Goal: Book appointment/travel/reservation

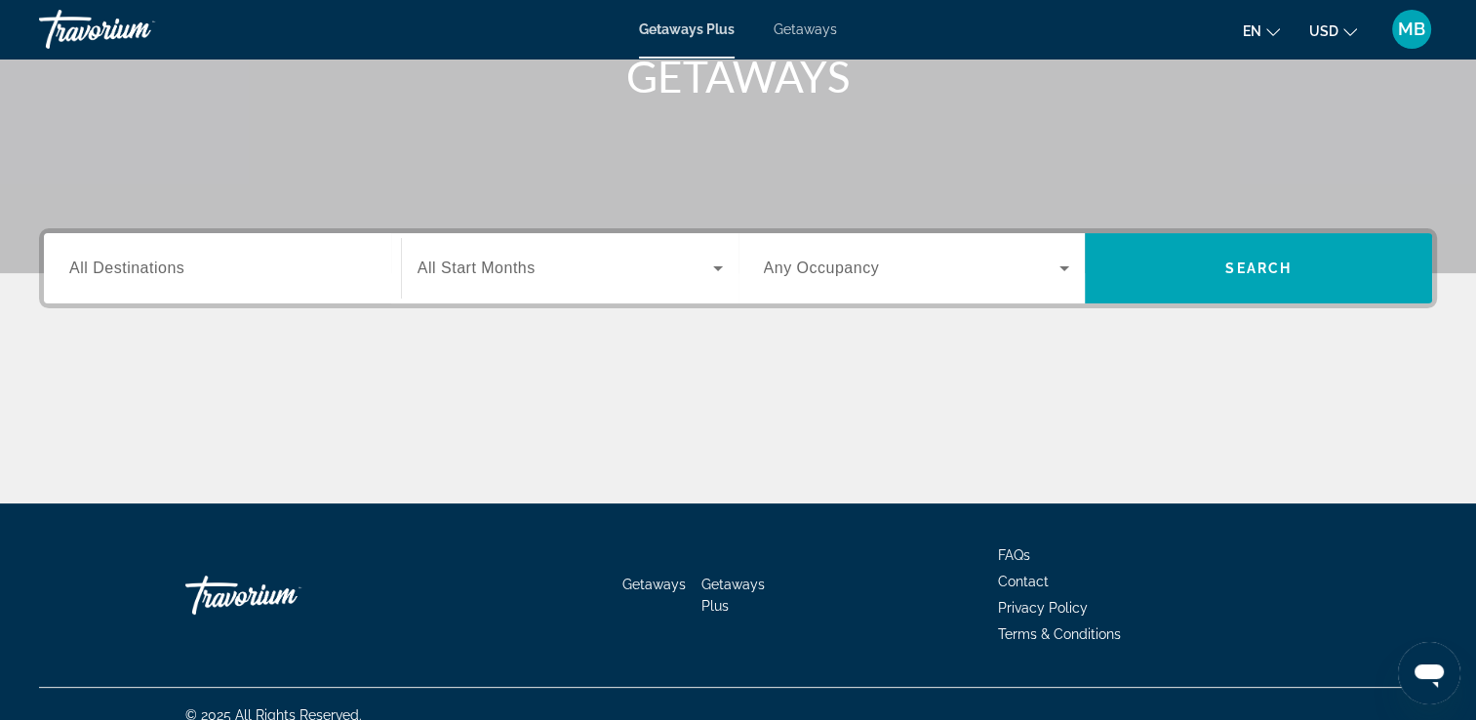
scroll to position [334, 0]
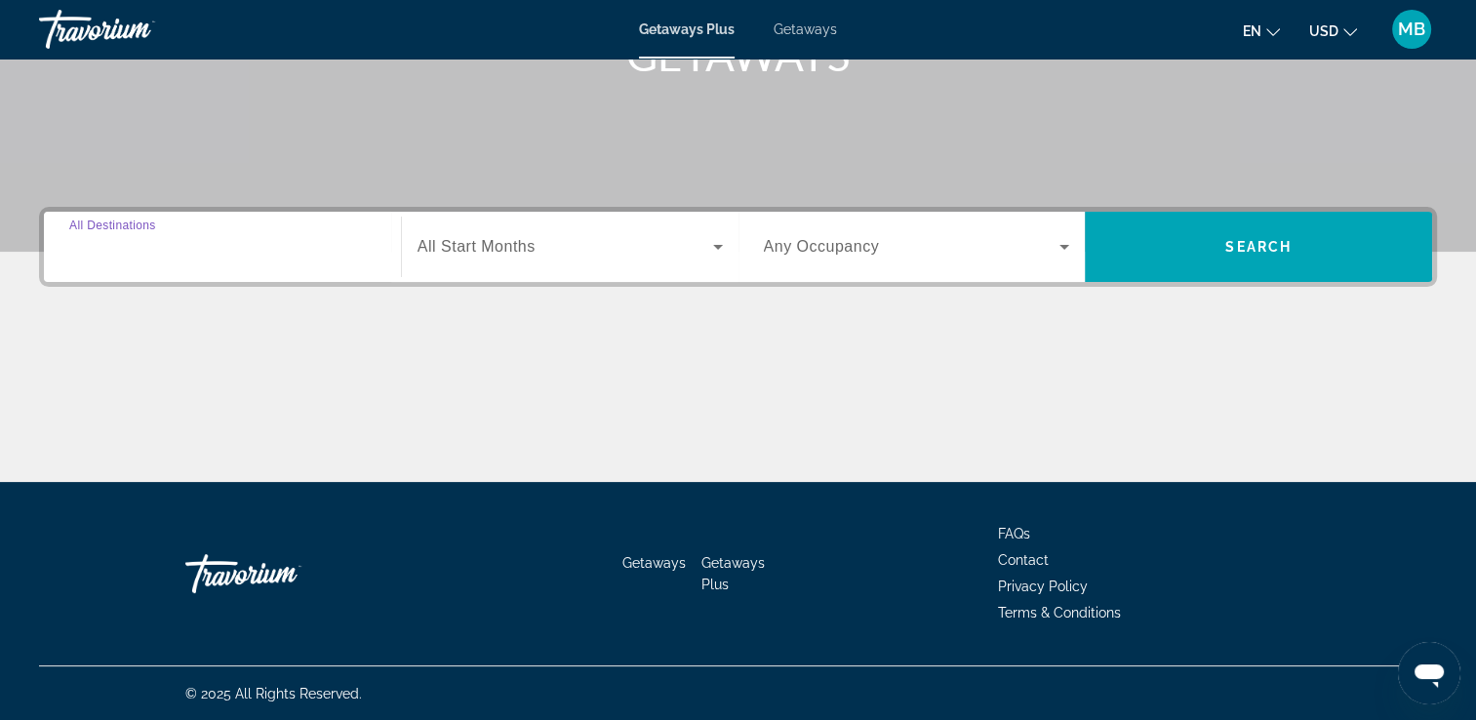
click at [302, 253] on input "Destination All Destinations" at bounding box center [222, 247] width 306 height 23
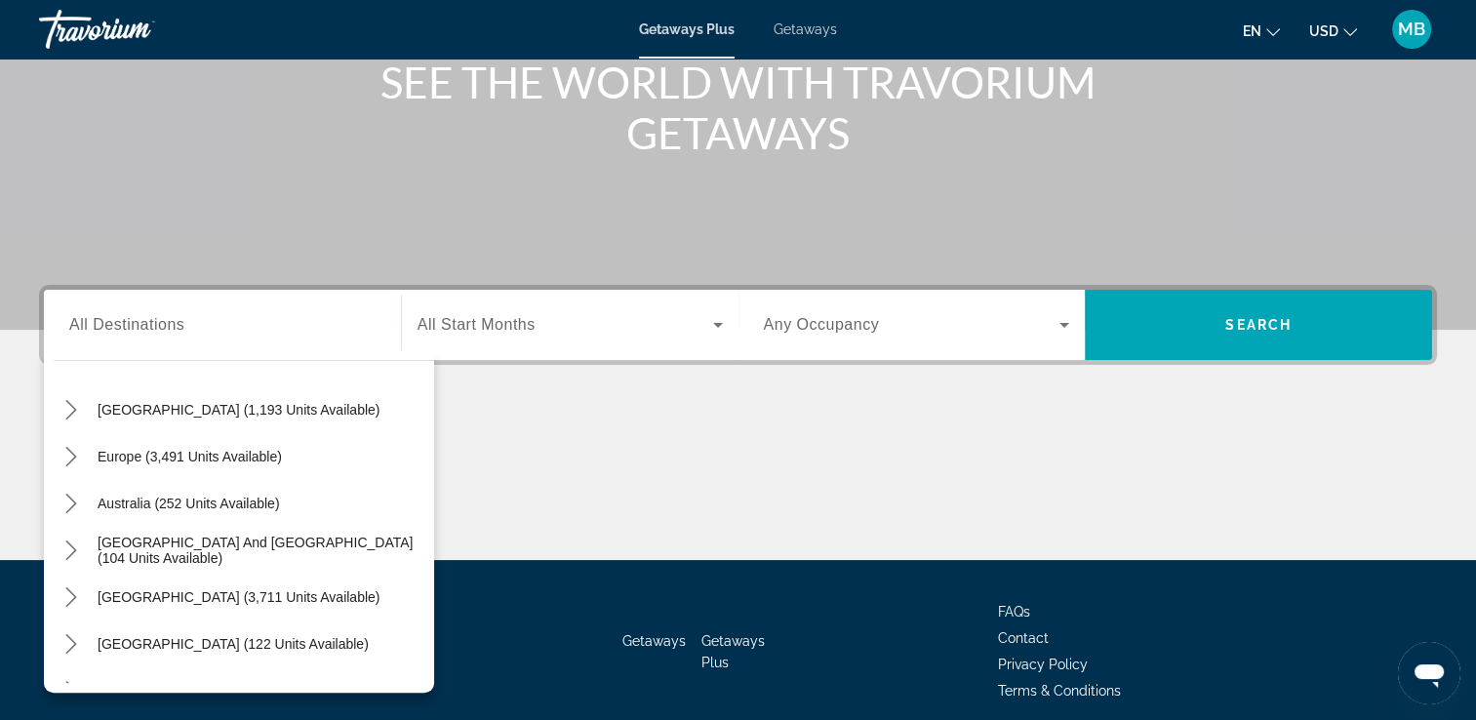
scroll to position [173, 0]
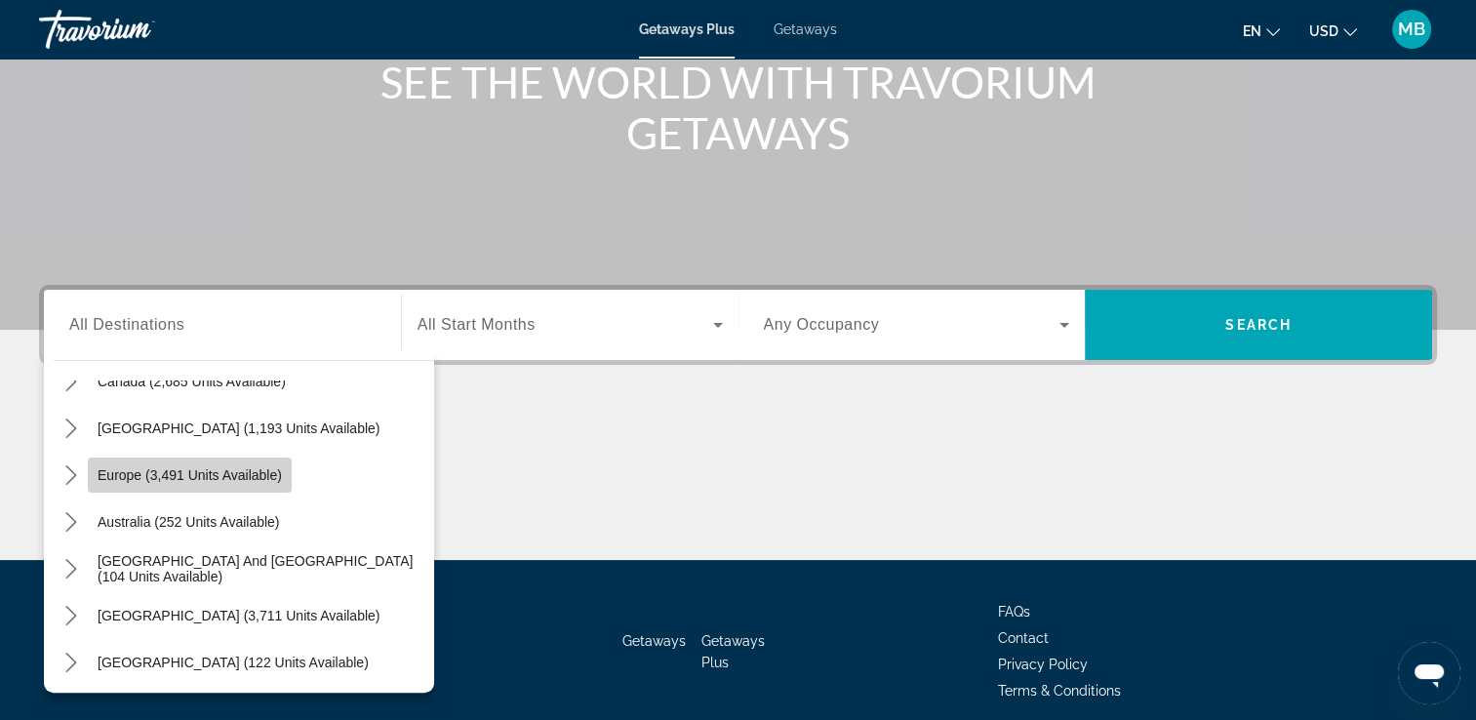
click at [207, 473] on span "Europe (3,491 units available)" at bounding box center [190, 475] width 184 height 16
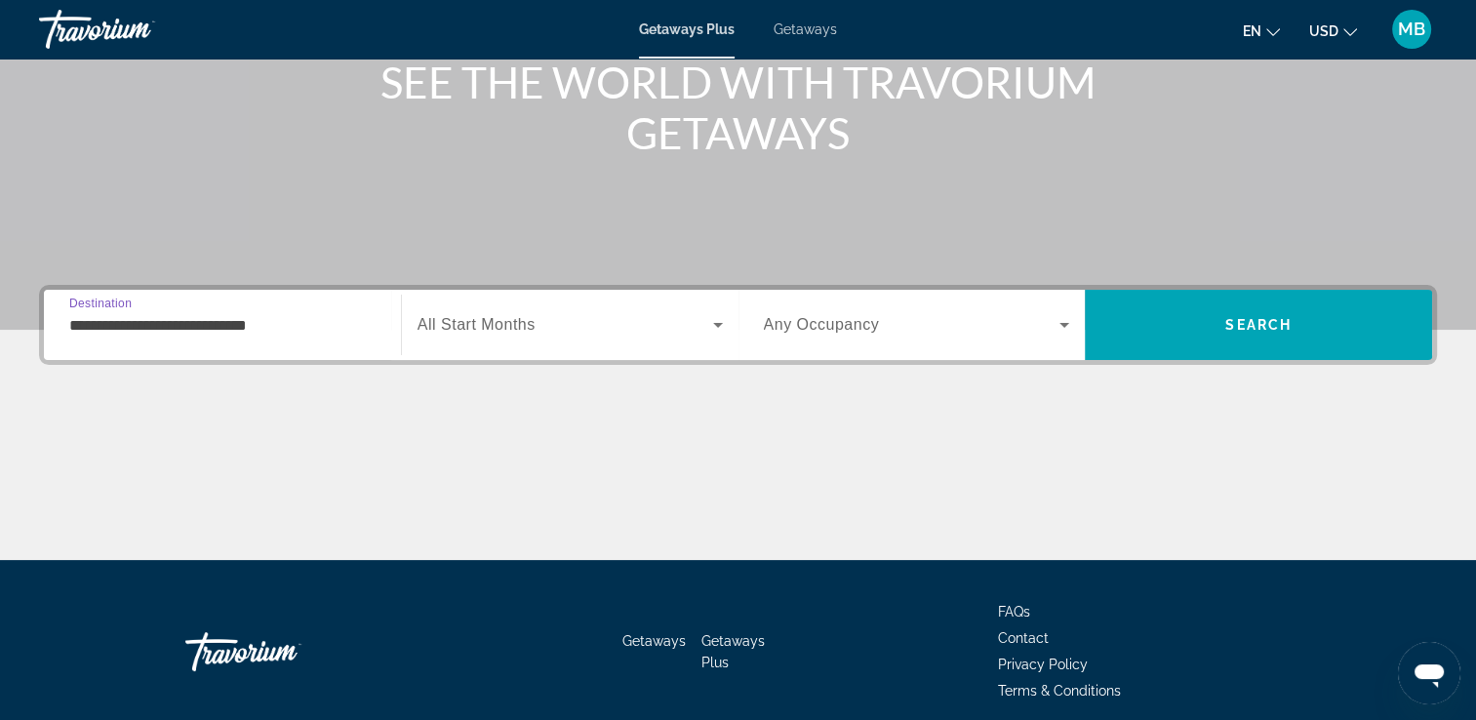
scroll to position [334, 0]
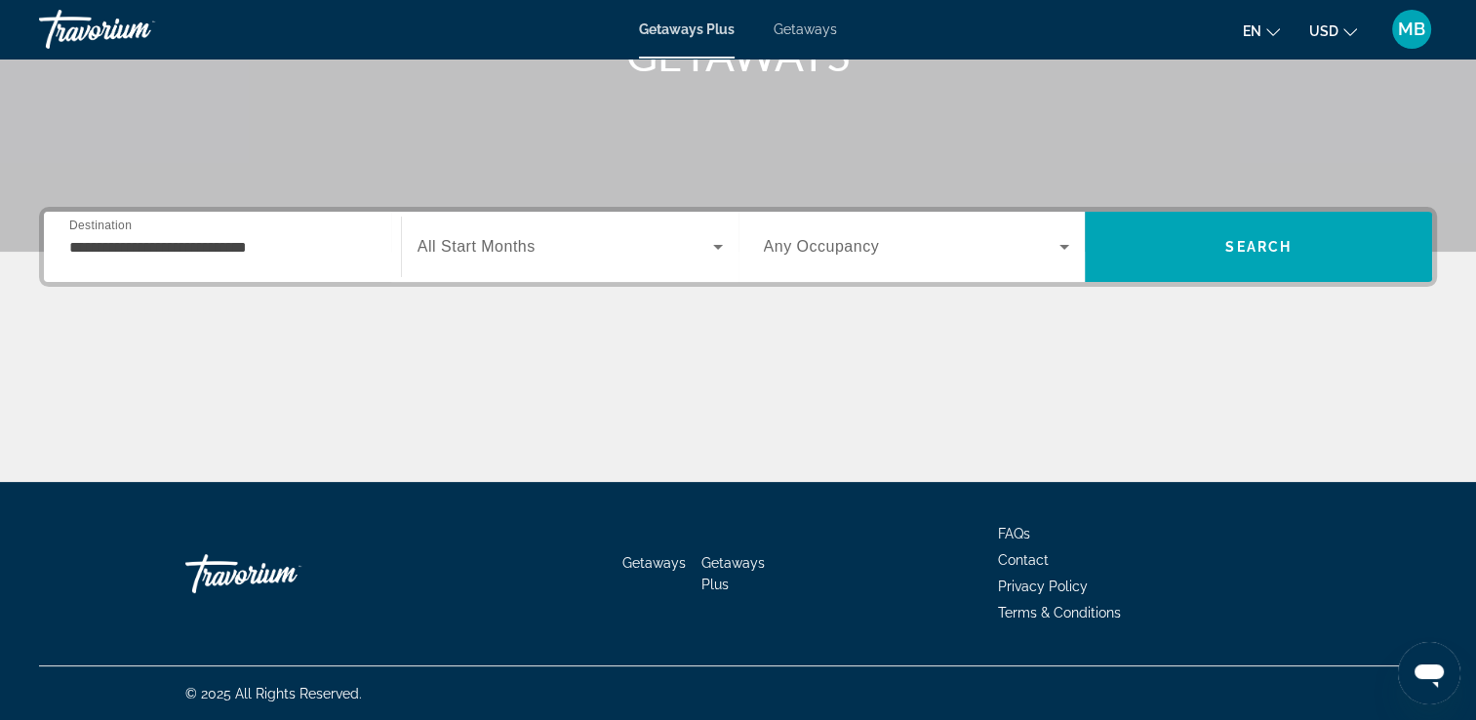
click at [332, 260] on div "**********" at bounding box center [222, 247] width 306 height 56
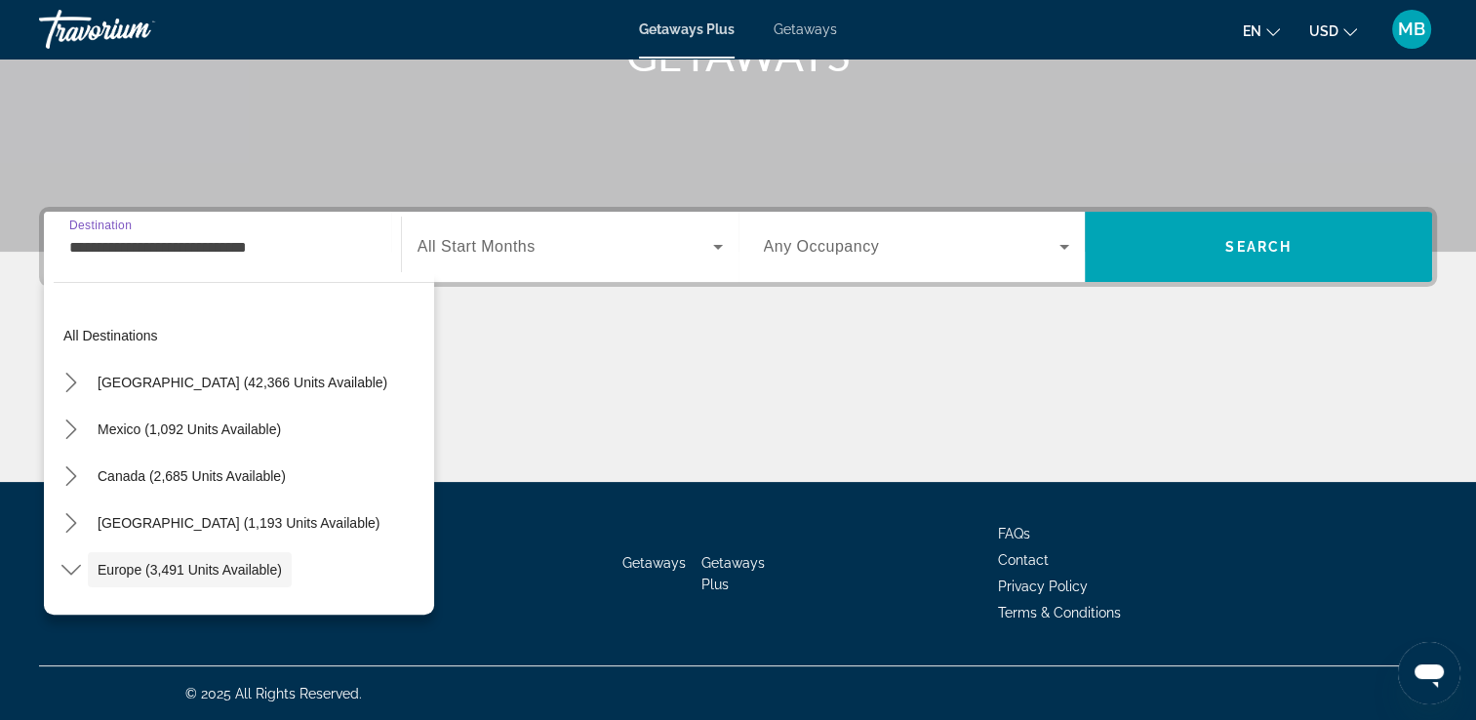
scroll to position [116, 0]
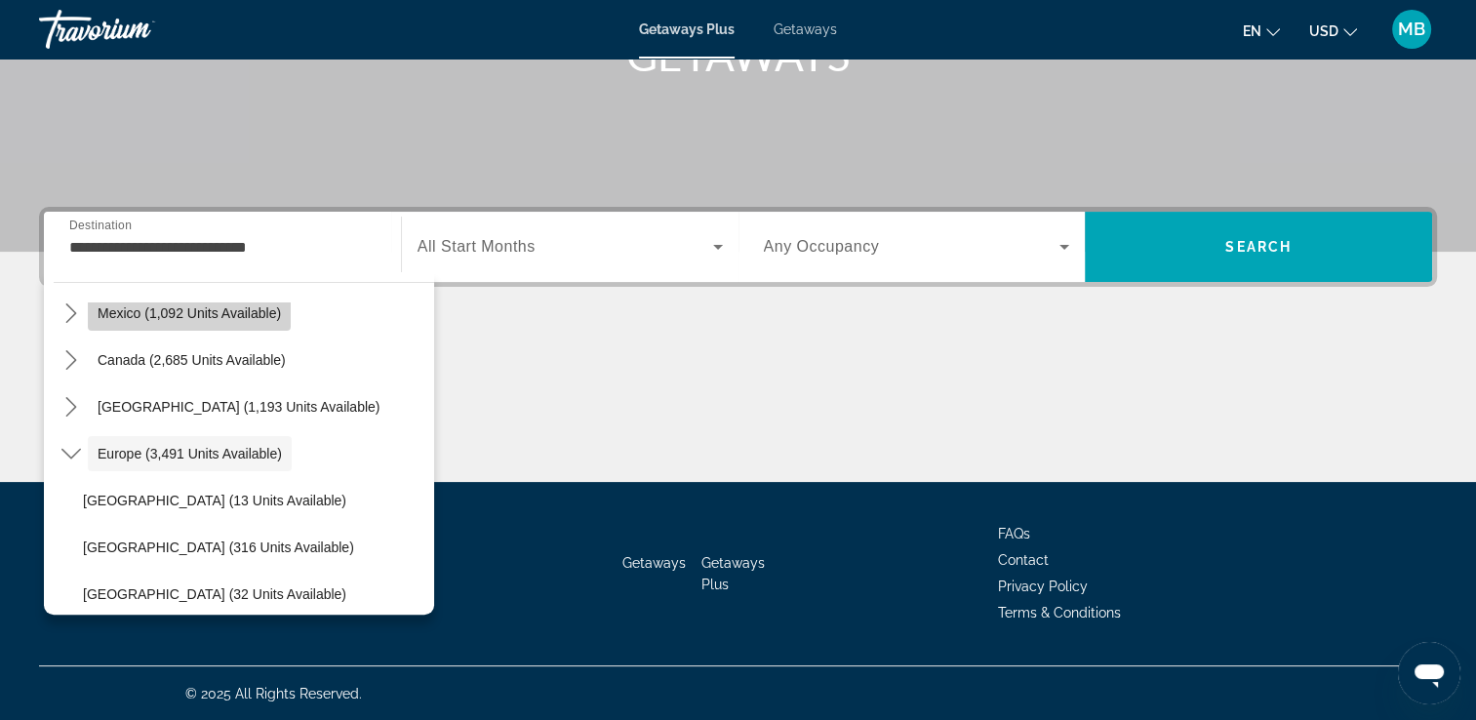
click at [194, 314] on span "Mexico (1,092 units available)" at bounding box center [189, 313] width 183 height 16
type input "**********"
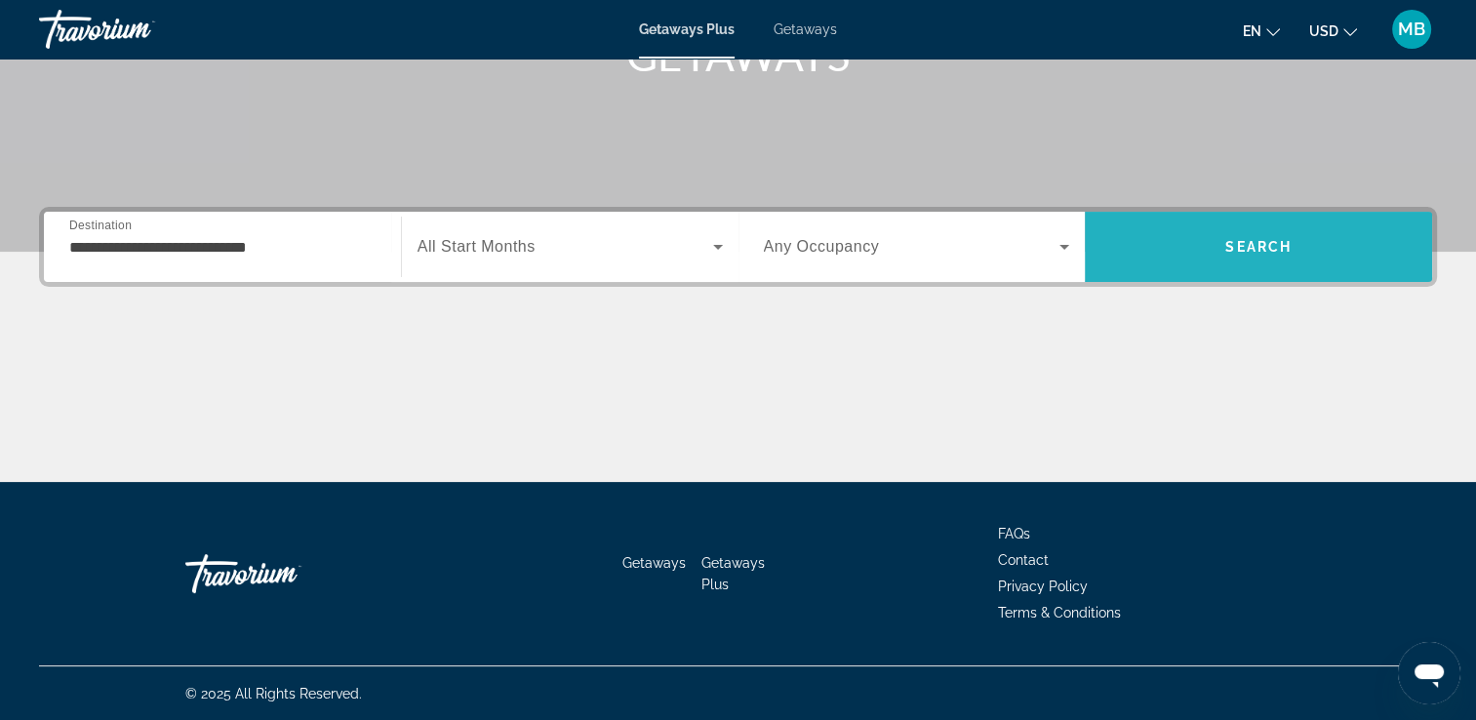
click at [1268, 228] on span "Search" at bounding box center [1257, 246] width 347 height 47
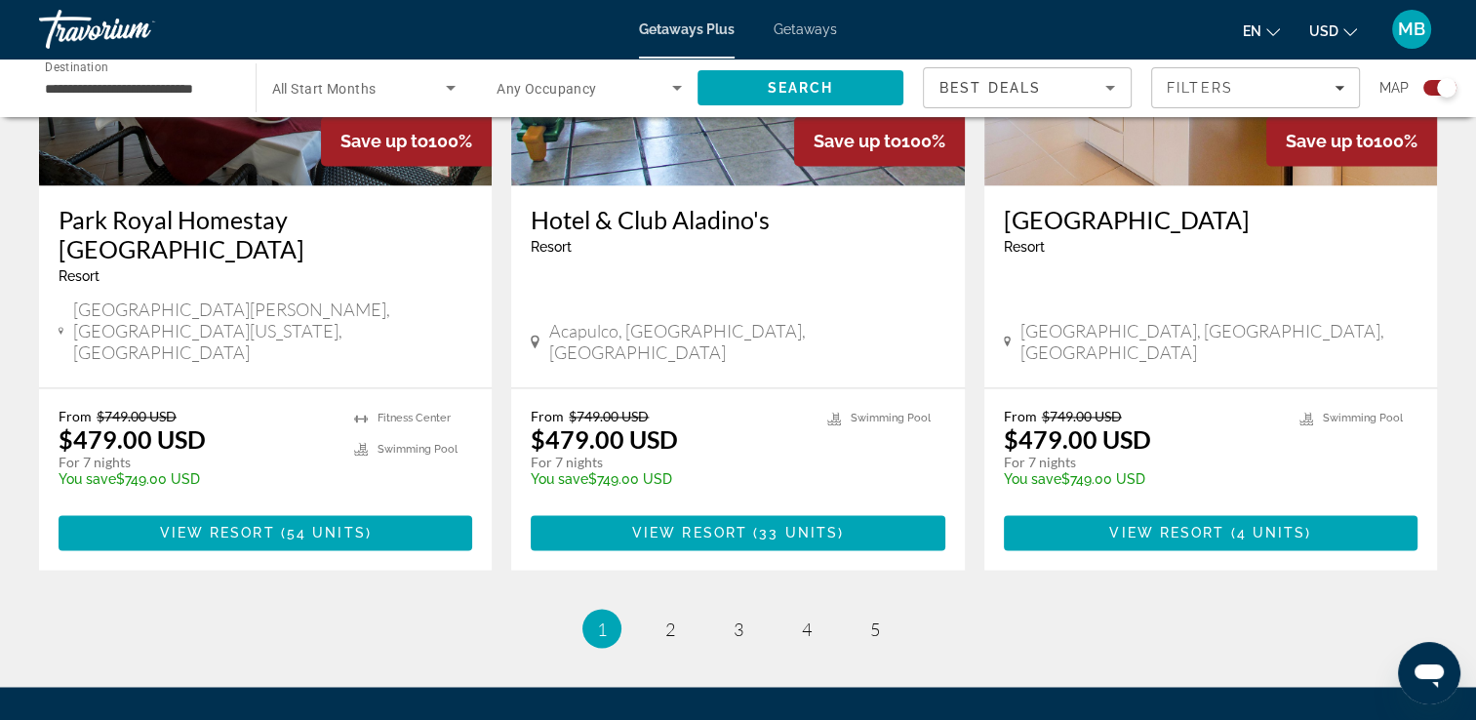
scroll to position [3097, 0]
